Goal: Information Seeking & Learning: Learn about a topic

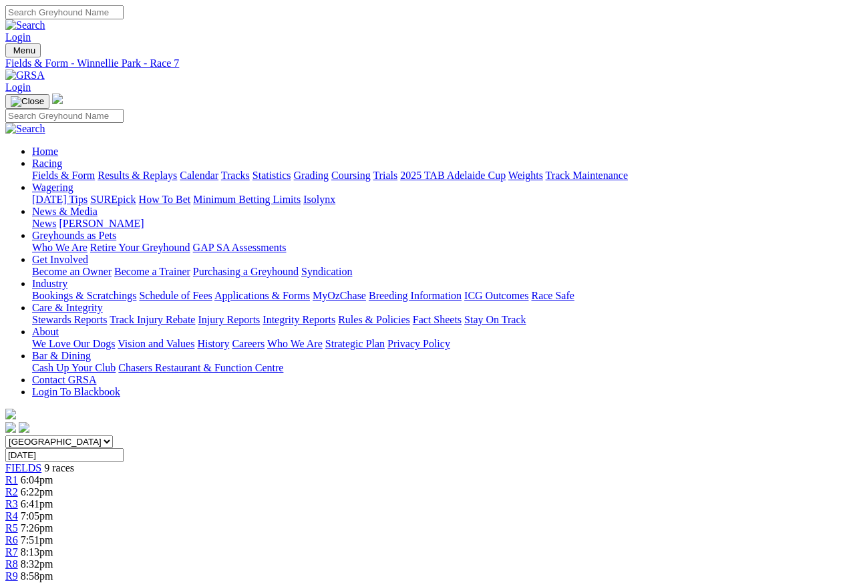
click at [53, 474] on span "6:04pm" at bounding box center [37, 479] width 33 height 11
click at [18, 486] on span "R2" at bounding box center [11, 491] width 13 height 11
click at [18, 498] on span "R3" at bounding box center [11, 503] width 13 height 11
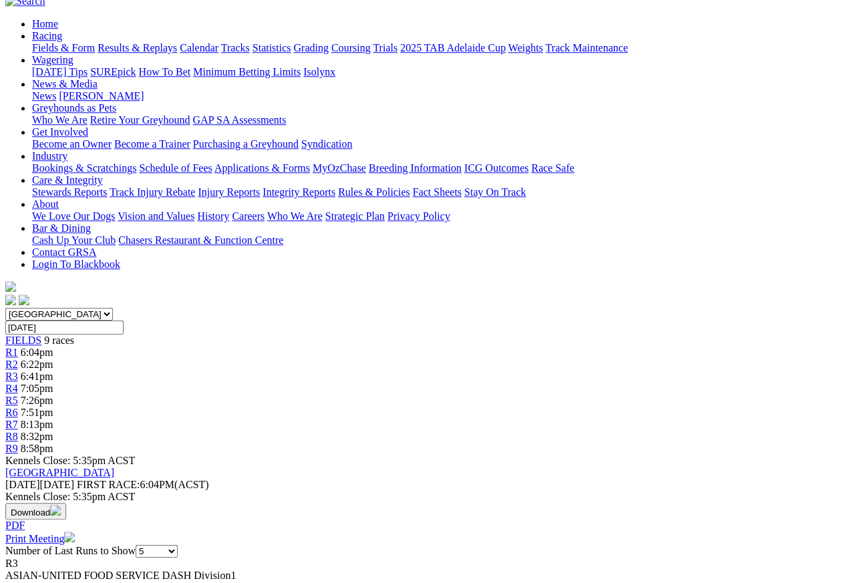
scroll to position [125, 0]
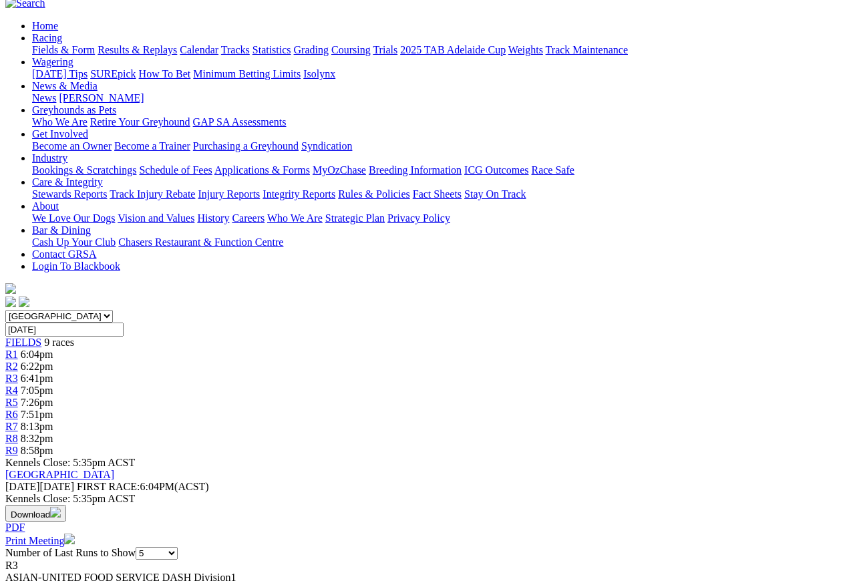
click at [18, 385] on span "R4" at bounding box center [11, 390] width 13 height 11
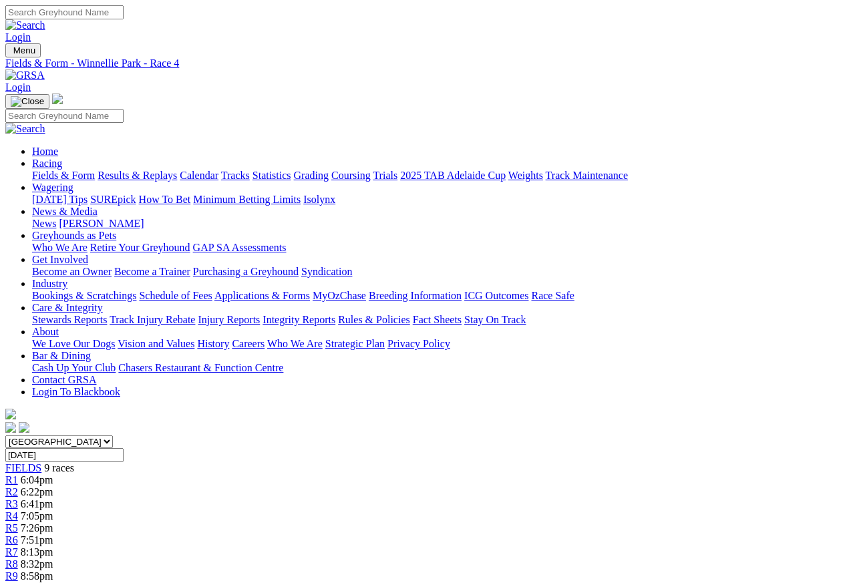
click at [18, 519] on span "R5" at bounding box center [11, 527] width 13 height 11
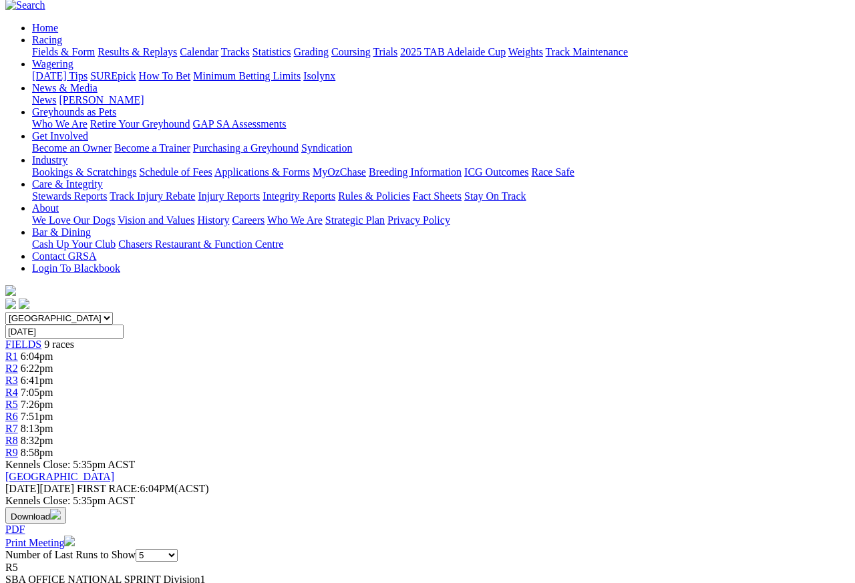
scroll to position [124, 0]
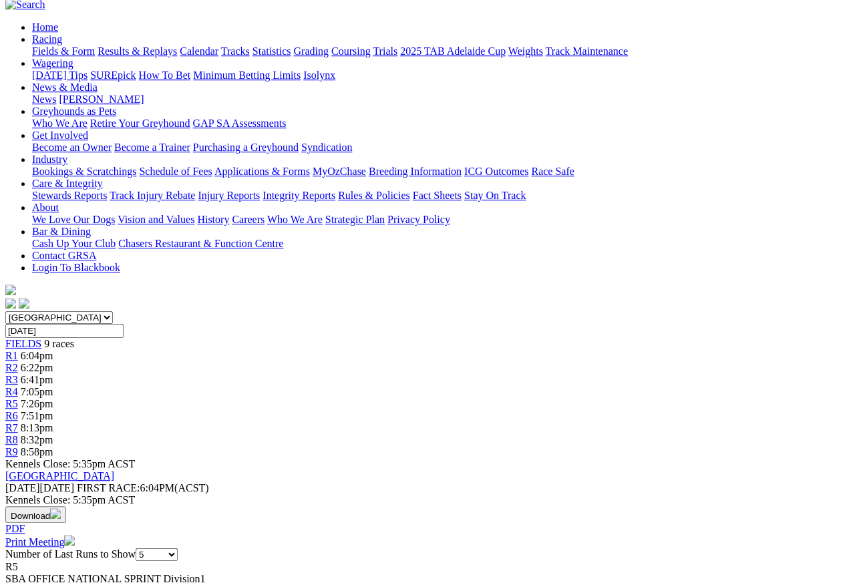
click at [18, 410] on link "R6" at bounding box center [11, 415] width 13 height 11
